Goal: Find specific fact: Find contact information

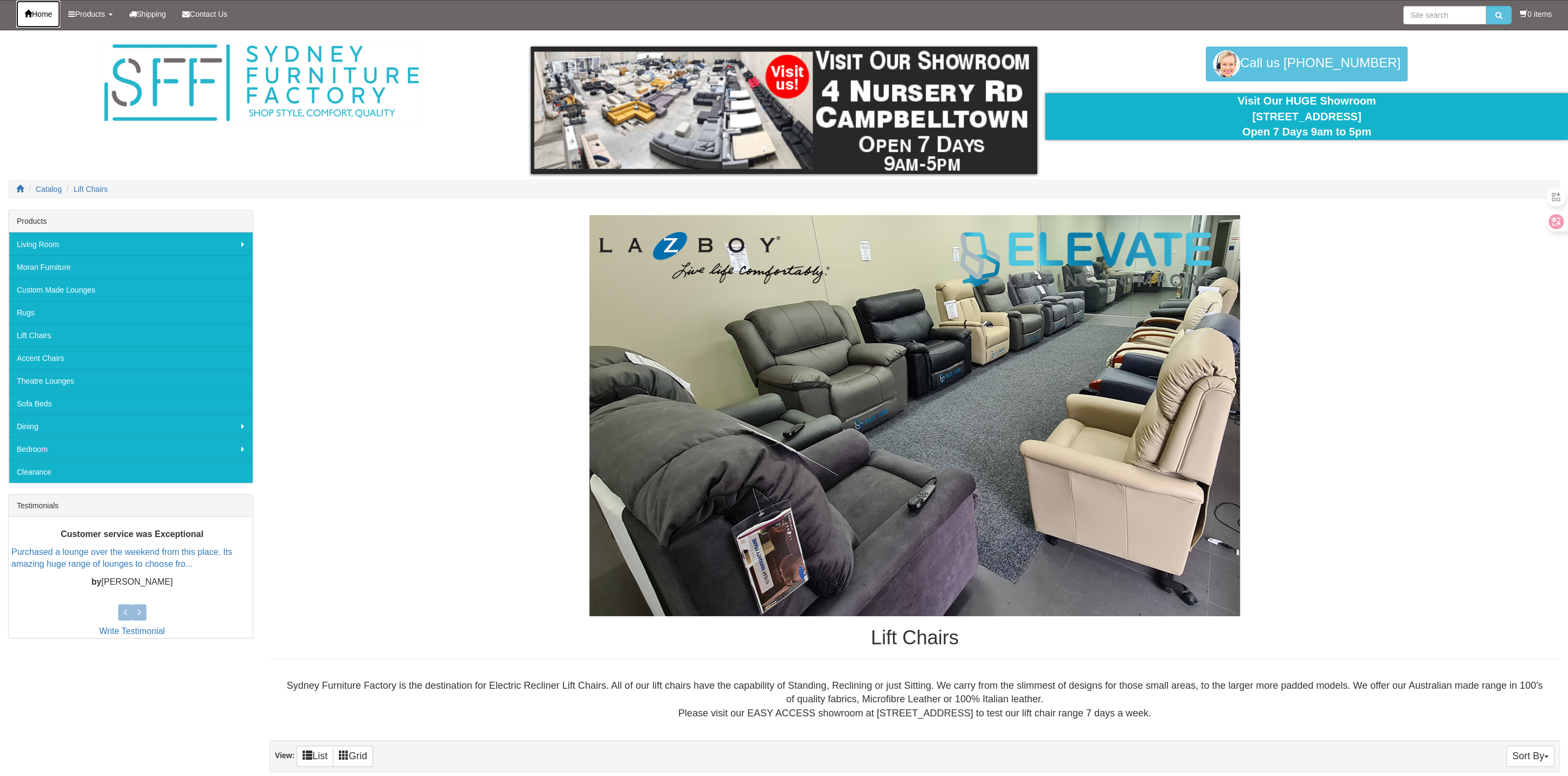
click at [35, 19] on link "Home" at bounding box center [38, 14] width 44 height 27
drag, startPoint x: 1388, startPoint y: 115, endPoint x: 1233, endPoint y: 114, distance: 155.0
click at [1233, 114] on div "Visit Our HUGE Showroom 4 Nursery Rd Campbelltown Open 7 Days 9am to 5pm" at bounding box center [1306, 117] width 507 height 47
copy div "[STREET_ADDRESS]"
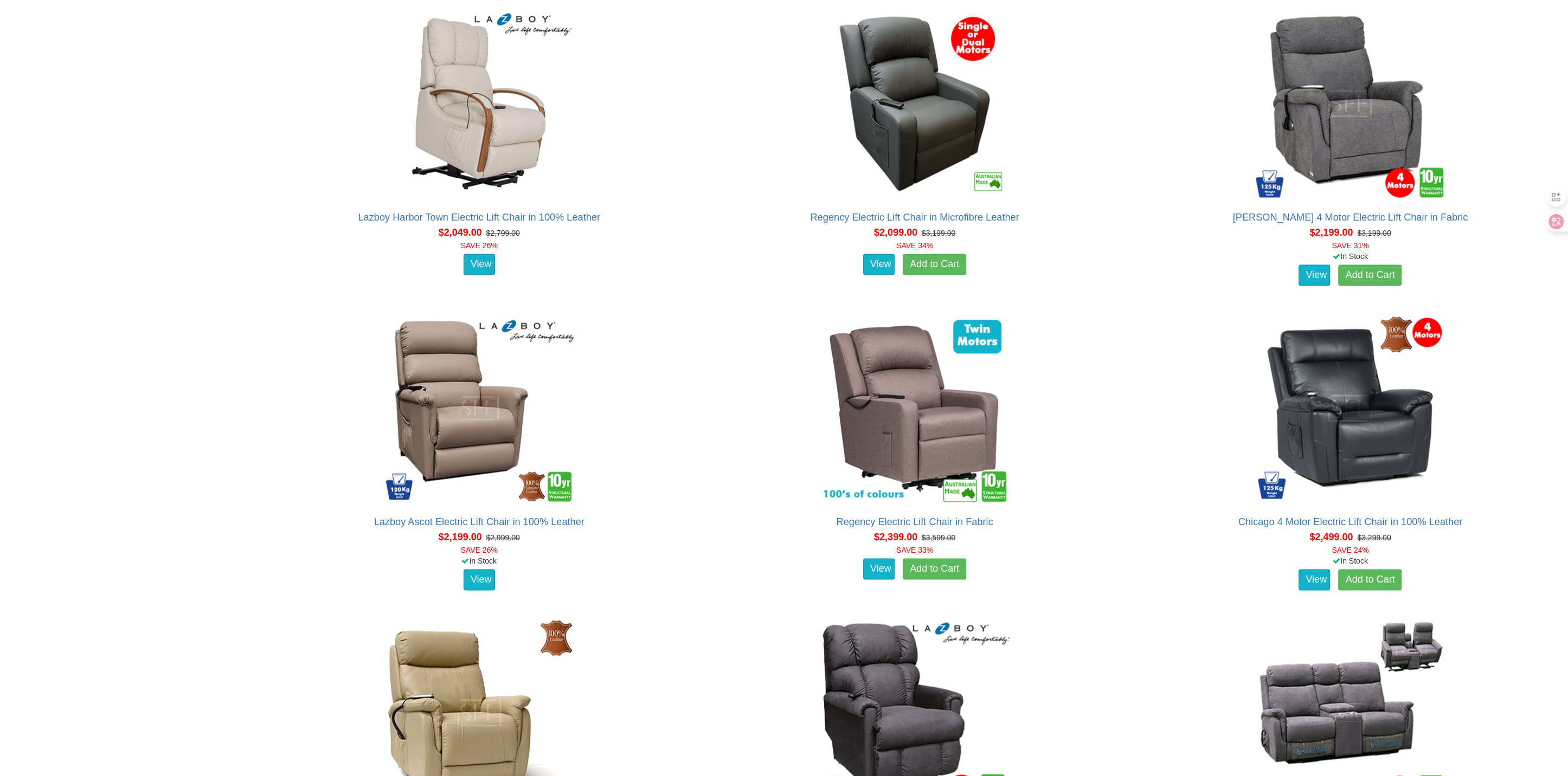
scroll to position [1200, 0]
